Goal: Navigation & Orientation: Find specific page/section

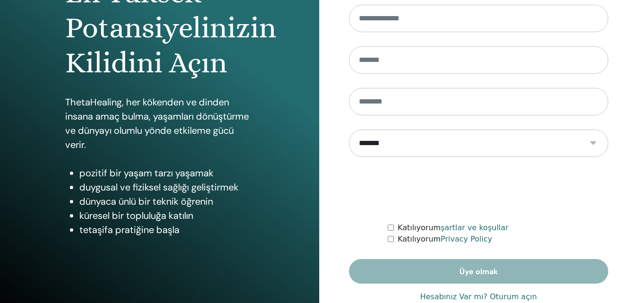
scroll to position [142, 0]
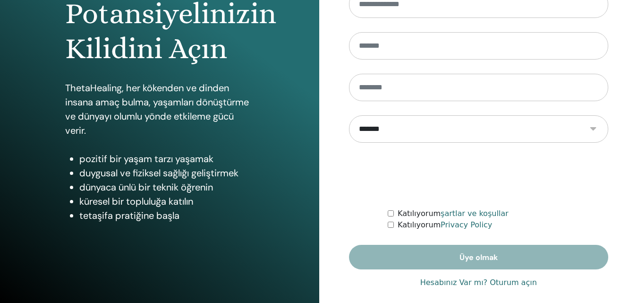
type input "**********"
click at [444, 283] on link "Hesabınız Var mı? Oturum açın" at bounding box center [478, 282] width 117 height 11
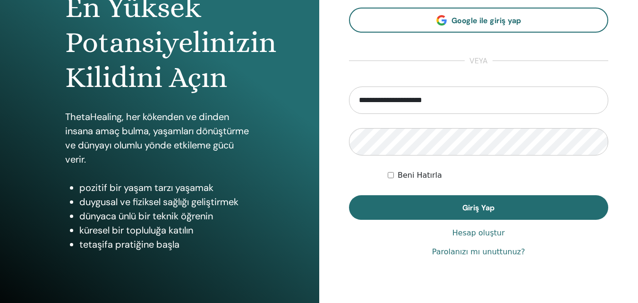
scroll to position [151, 0]
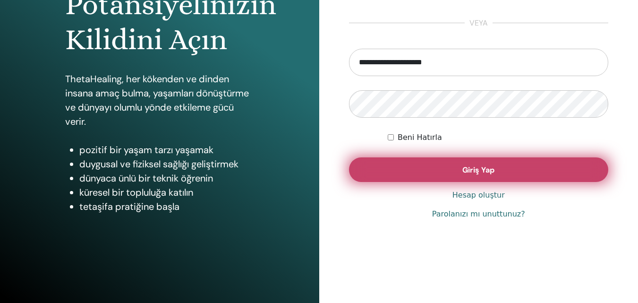
click at [460, 171] on button "Giriş Yap" at bounding box center [479, 169] width 260 height 25
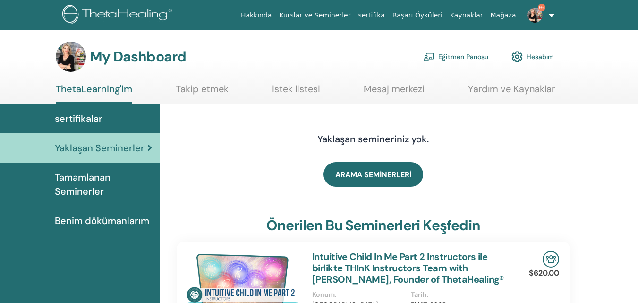
click at [463, 59] on link "Eğitmen Panosu" at bounding box center [455, 56] width 65 height 21
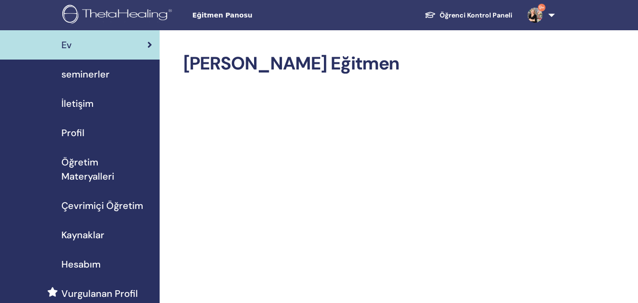
click at [84, 74] on span "seminerler" at bounding box center [85, 74] width 48 height 14
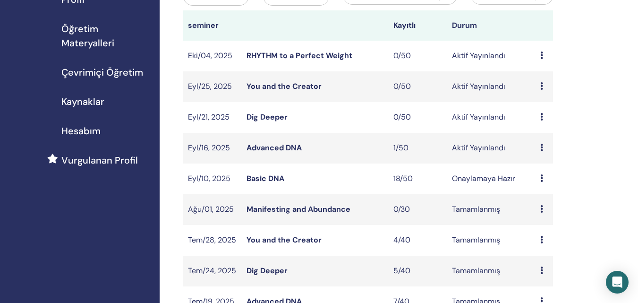
scroll to position [142, 0]
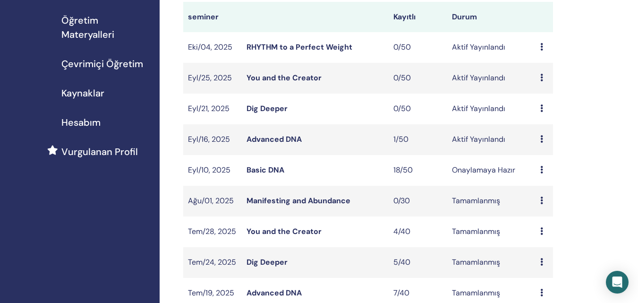
click at [262, 139] on link "Advanced DNA" at bounding box center [273, 139] width 55 height 10
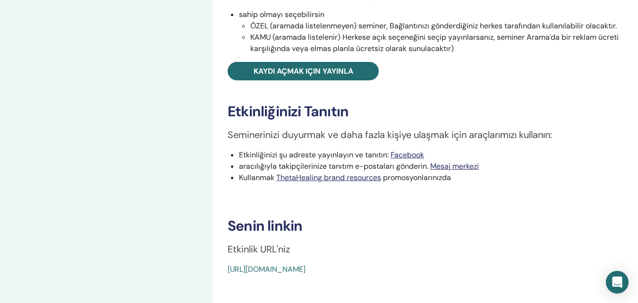
scroll to position [330, 0]
